Goal: Information Seeking & Learning: Check status

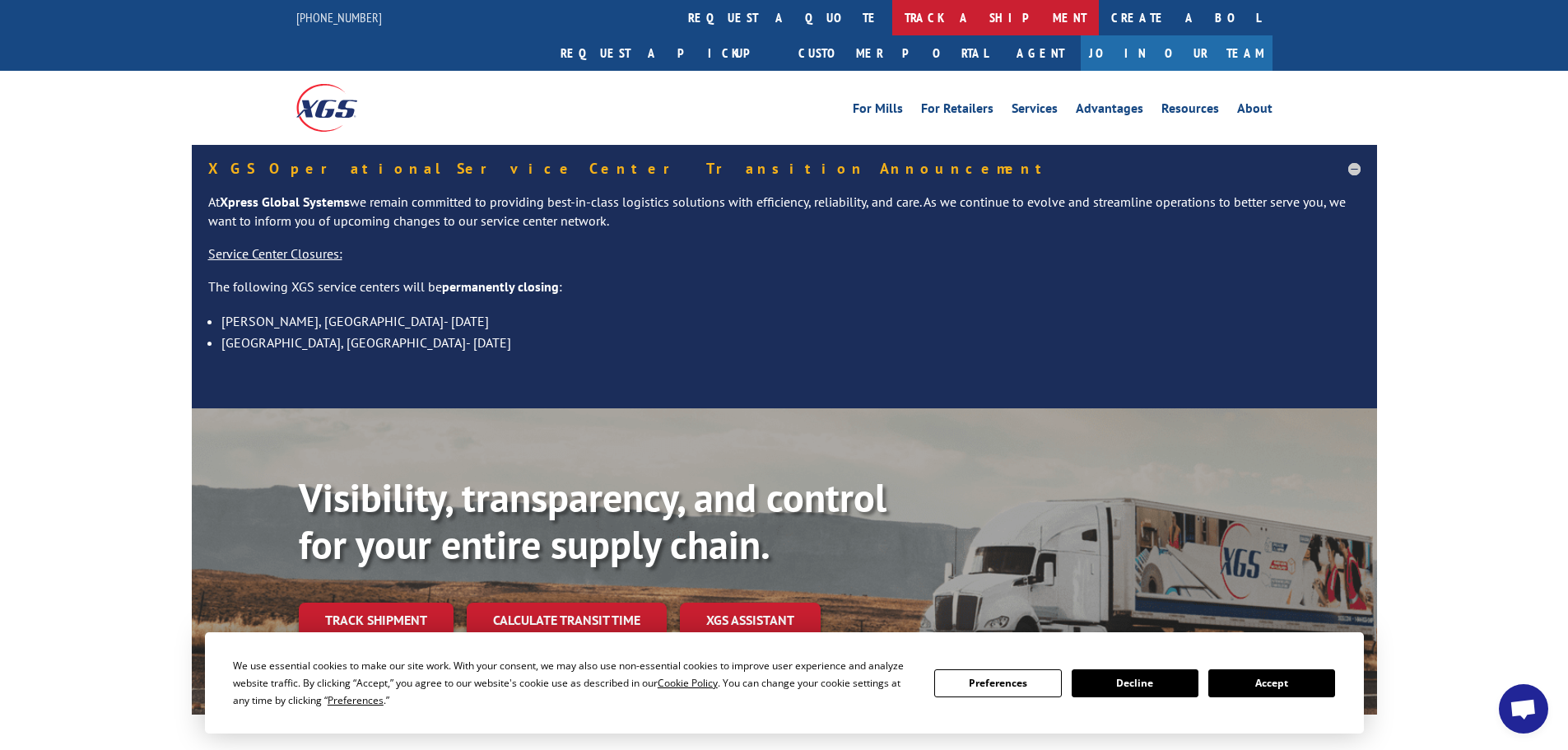
click at [893, 8] on link "track a shipment" at bounding box center [996, 18] width 207 height 36
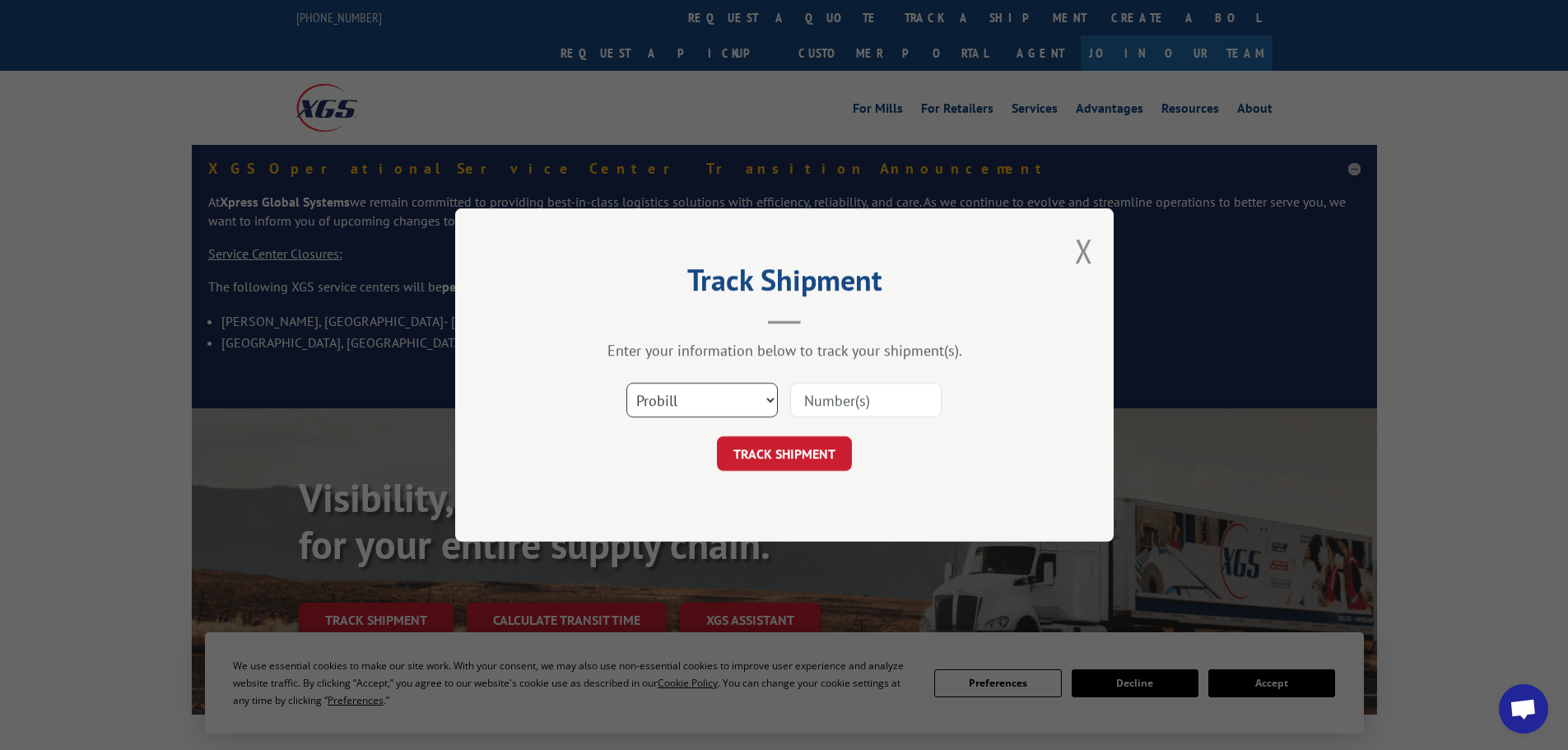
click at [652, 406] on select "Select category... Probill BOL PO" at bounding box center [702, 400] width 151 height 35
select select "po"
click at [626, 383] on select "Select category... Probill BOL PO" at bounding box center [702, 400] width 151 height 35
click at [894, 396] on input at bounding box center [865, 400] width 151 height 35
paste input "21520230"
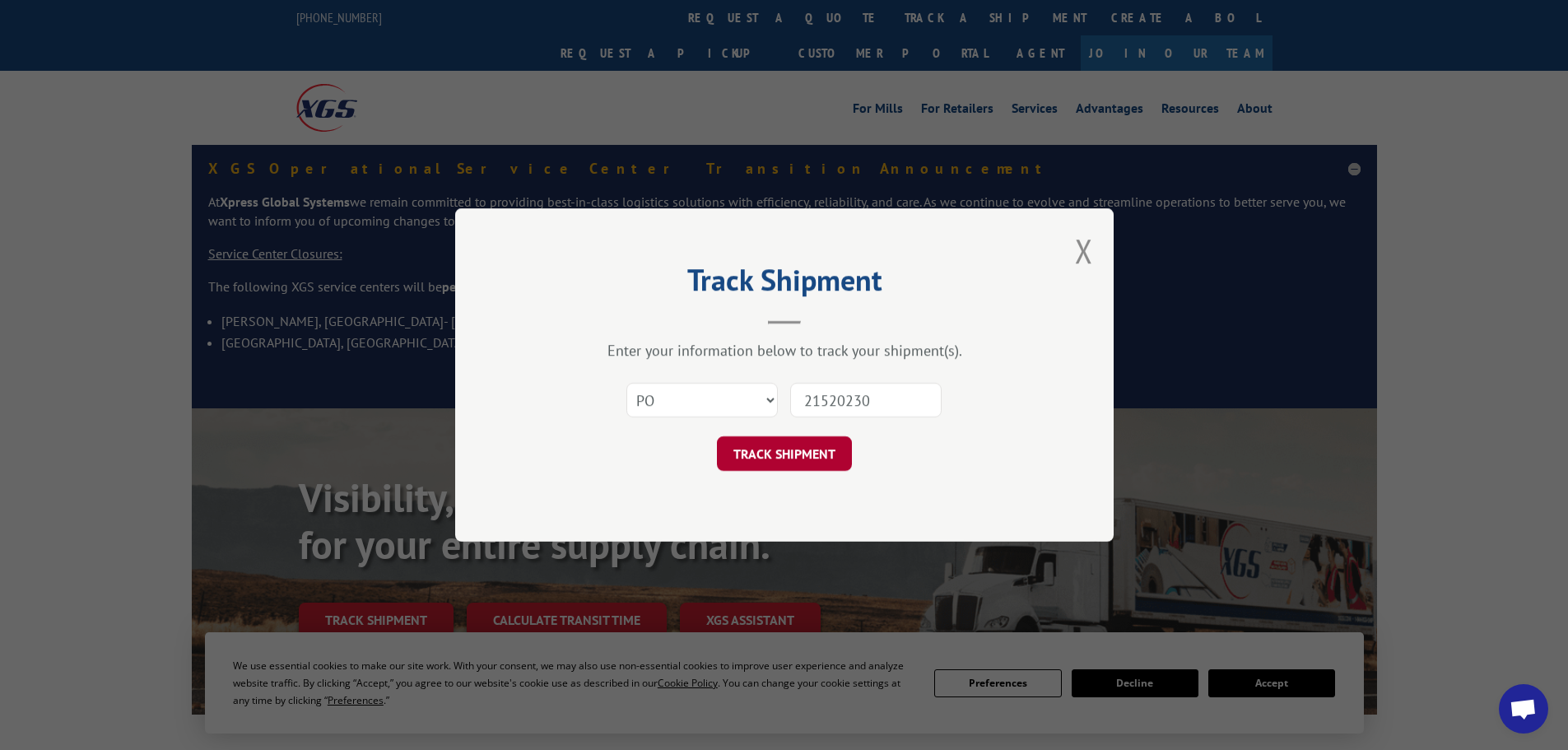
type input "21520230"
click at [770, 454] on button "TRACK SHIPMENT" at bounding box center [784, 454] width 135 height 35
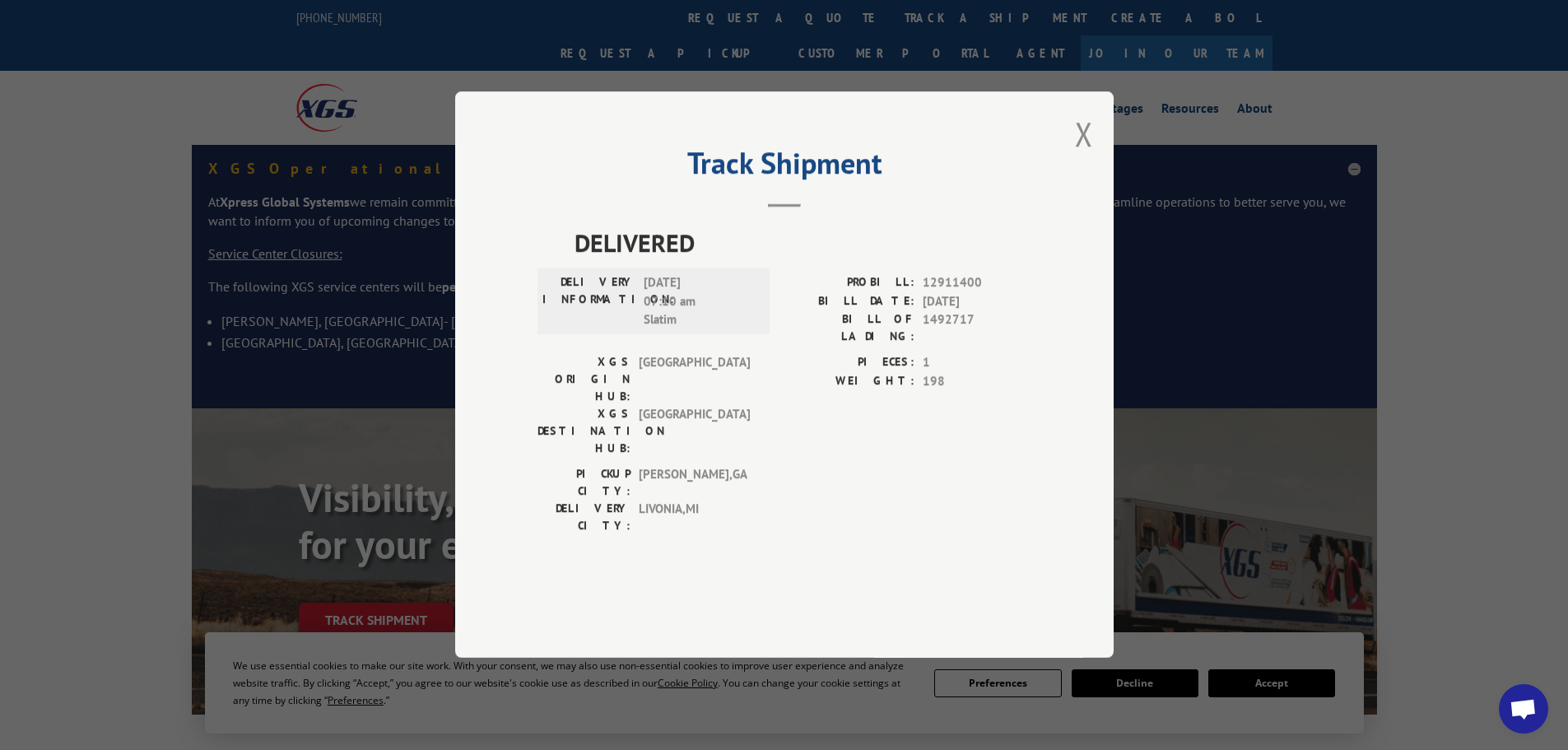
click at [1089, 155] on button "Close modal" at bounding box center [1084, 134] width 18 height 43
